Goal: Find specific page/section: Find specific page/section

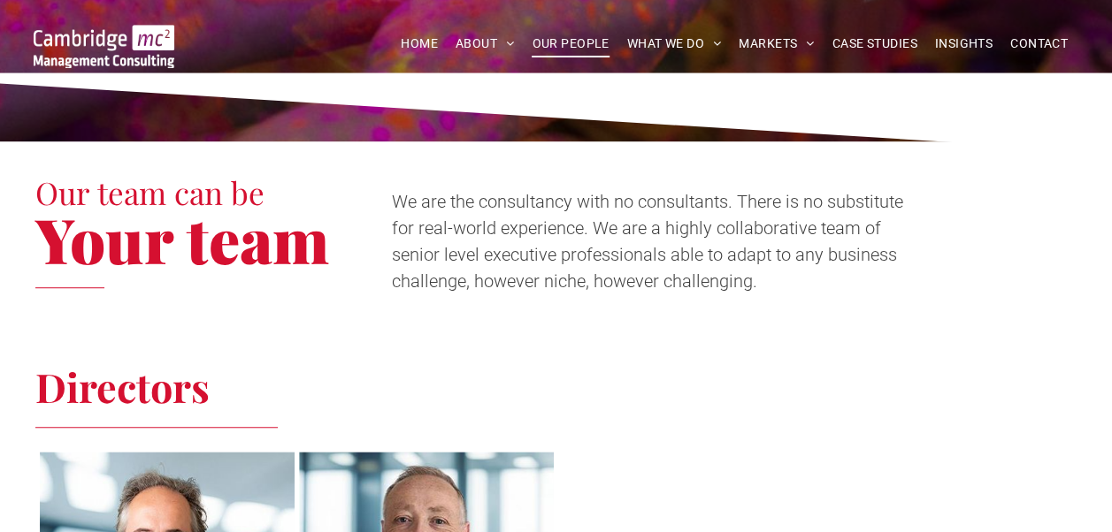
scroll to position [931, 0]
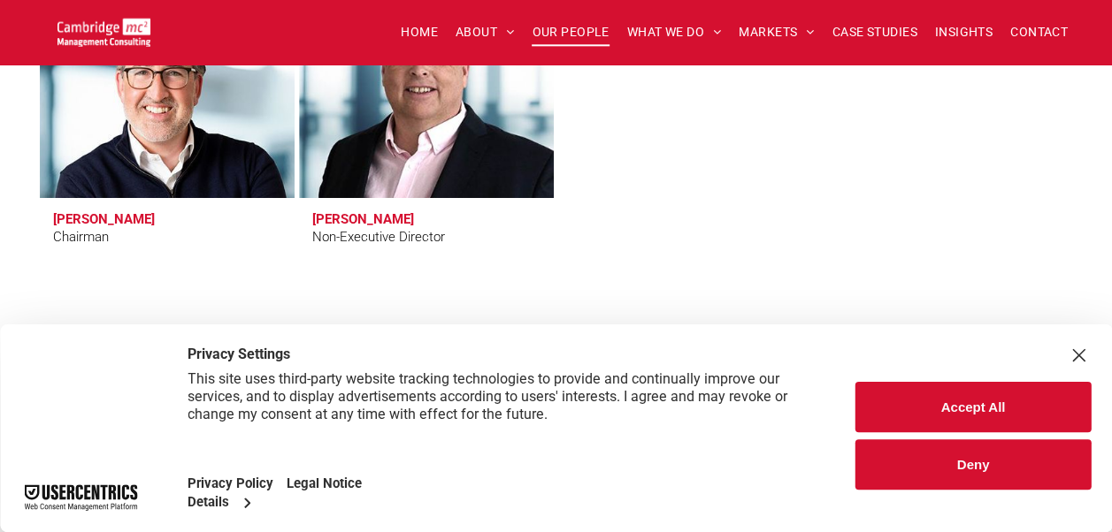
click at [891, 463] on button "Deny" at bounding box center [972, 465] width 235 height 50
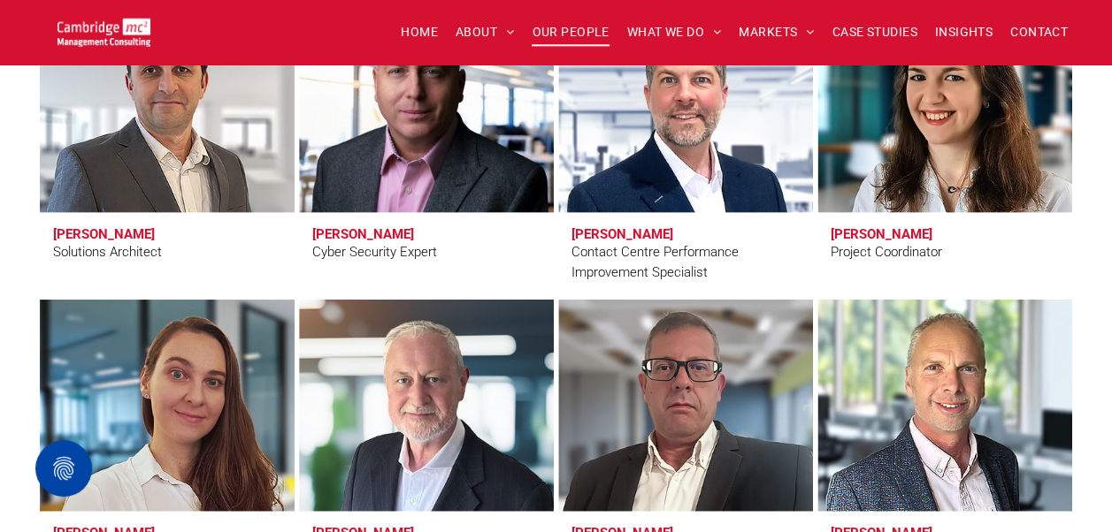
scroll to position [5484, 0]
